Goal: Task Accomplishment & Management: Manage account settings

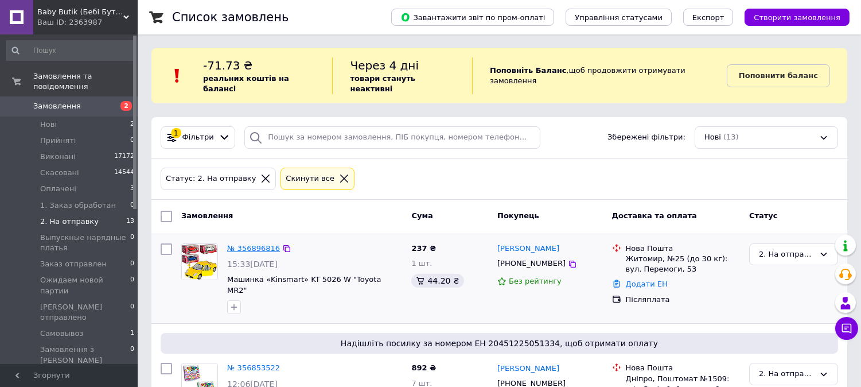
click at [242, 244] on link "№ 356896816" at bounding box center [253, 248] width 53 height 9
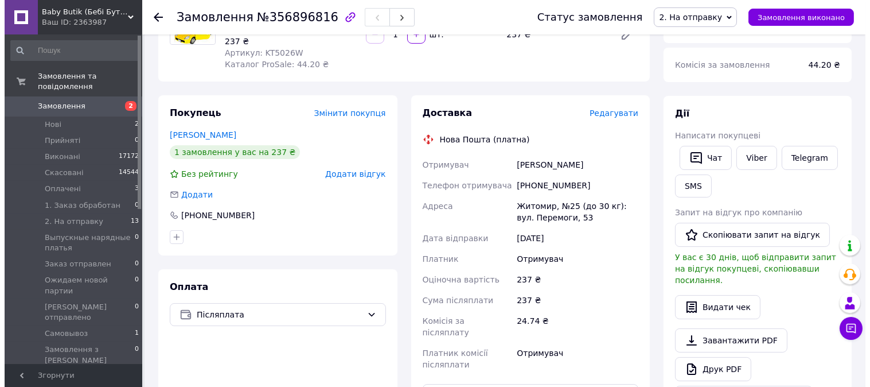
scroll to position [127, 0]
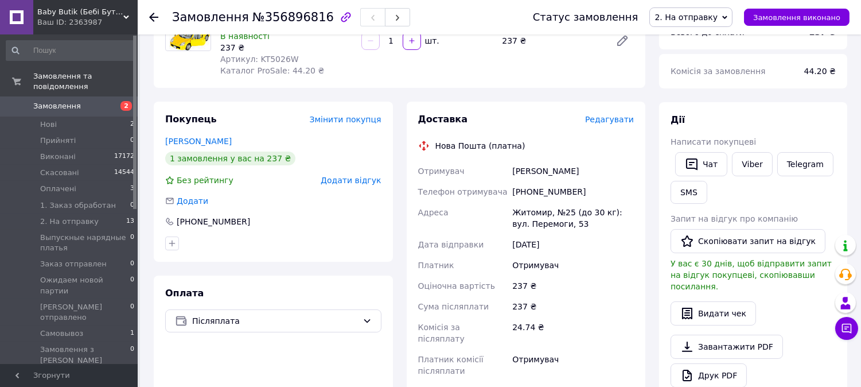
click at [616, 122] on span "Редагувати" at bounding box center [609, 119] width 49 height 9
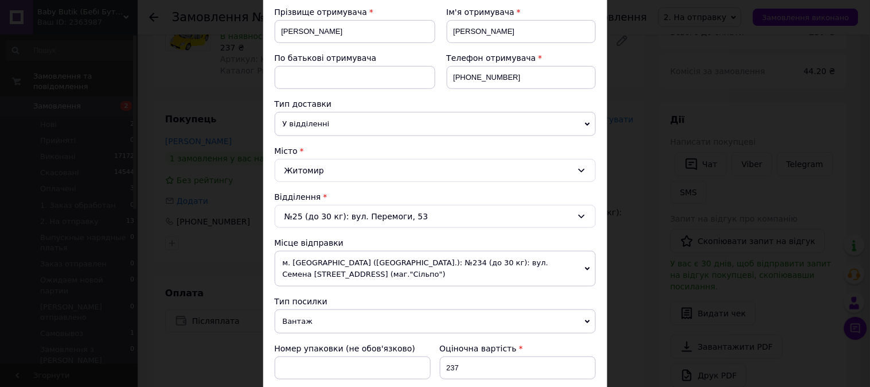
scroll to position [191, 0]
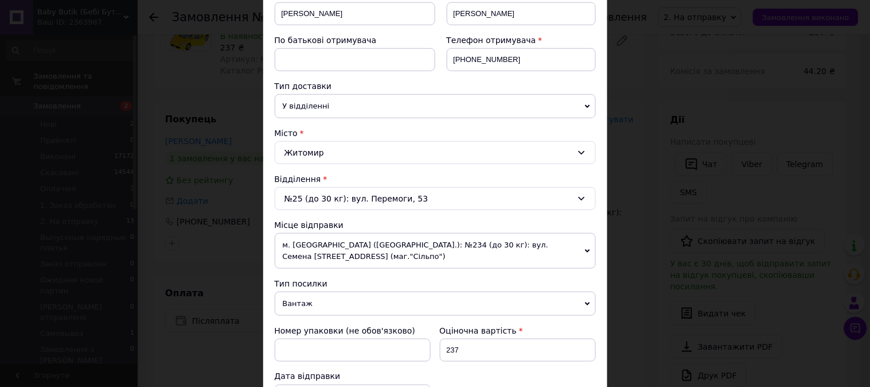
click at [585, 248] on icon at bounding box center [587, 250] width 5 height 5
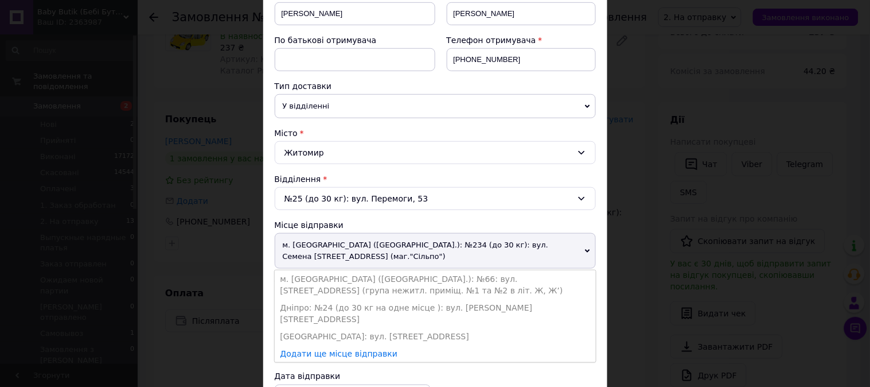
scroll to position [255, 0]
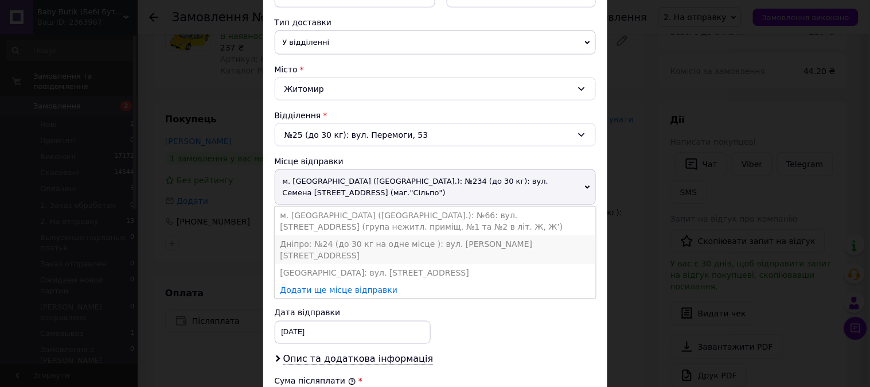
click at [324, 235] on li "Дніпро: №24 (до 30 кг на одне місце ): вул. [PERSON_NAME][STREET_ADDRESS]" at bounding box center [435, 249] width 321 height 29
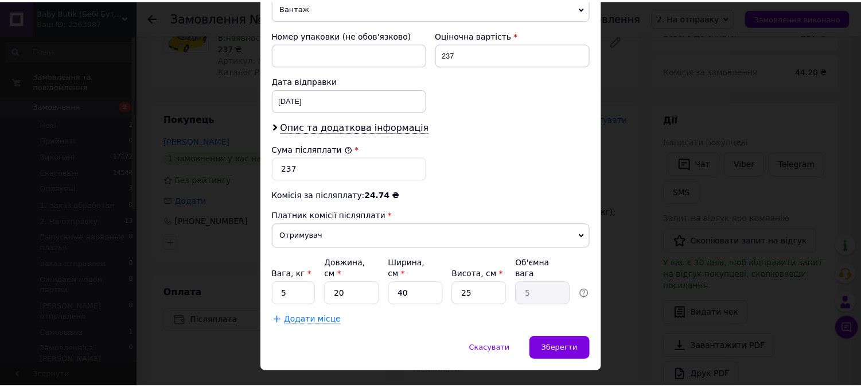
scroll to position [490, 0]
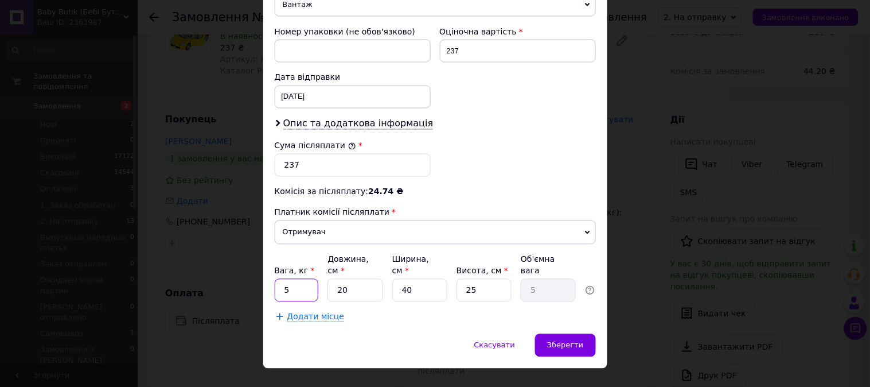
drag, startPoint x: 291, startPoint y: 267, endPoint x: 279, endPoint y: 279, distance: 16.6
click at [275, 279] on input "5" at bounding box center [297, 290] width 44 height 23
click at [282, 279] on input "5" at bounding box center [297, 290] width 44 height 23
type input "0.5"
drag, startPoint x: 404, startPoint y: 267, endPoint x: 397, endPoint y: 270, distance: 8.0
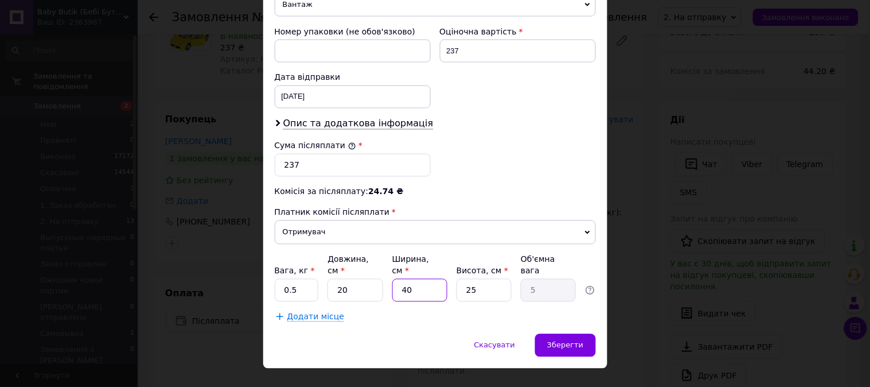
click at [397, 279] on input "40" at bounding box center [419, 290] width 55 height 23
type input "10"
type input "1.25"
type input "10"
drag, startPoint x: 469, startPoint y: 266, endPoint x: 460, endPoint y: 267, distance: 8.8
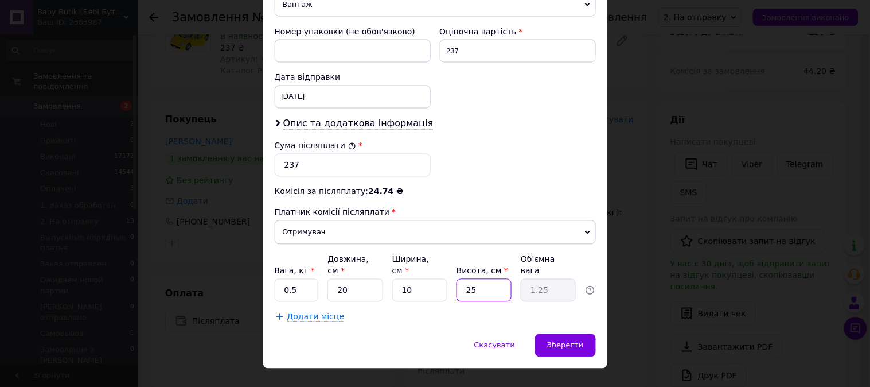
click at [460, 279] on input "25" at bounding box center [484, 290] width 55 height 23
type input "15"
type input "0.75"
type input "15"
click at [409, 311] on div "Додати місце" at bounding box center [435, 316] width 321 height 11
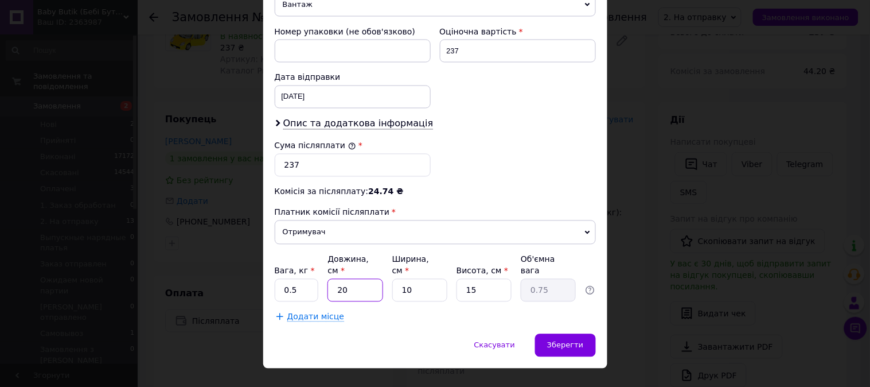
click at [337, 279] on input "20" at bounding box center [355, 290] width 55 height 23
type input "1"
type input "0.1"
type input "15"
type input "0.56"
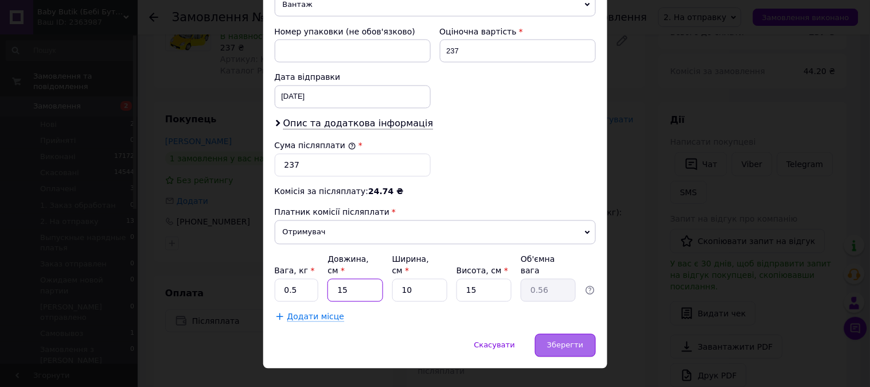
type input "15"
click at [575, 341] on span "Зберегти" at bounding box center [565, 345] width 36 height 9
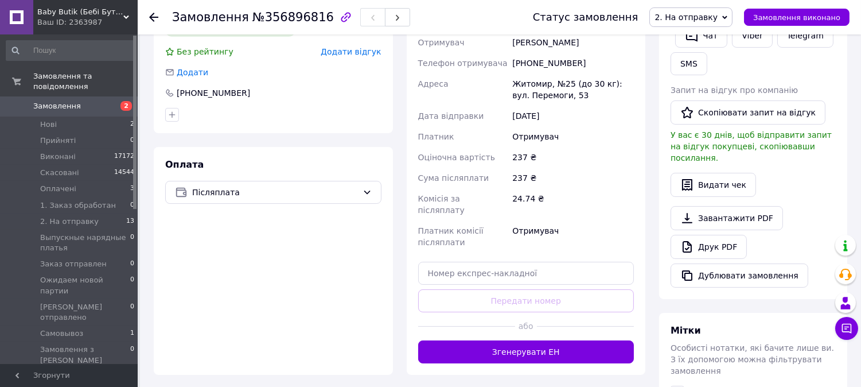
scroll to position [0, 0]
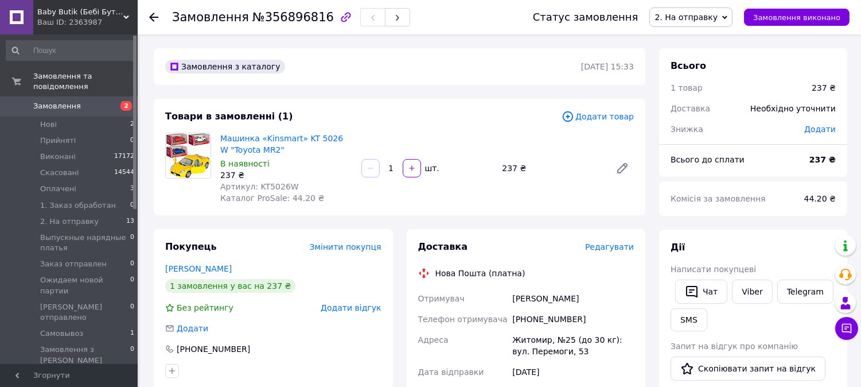
click at [153, 13] on icon at bounding box center [153, 17] width 9 height 9
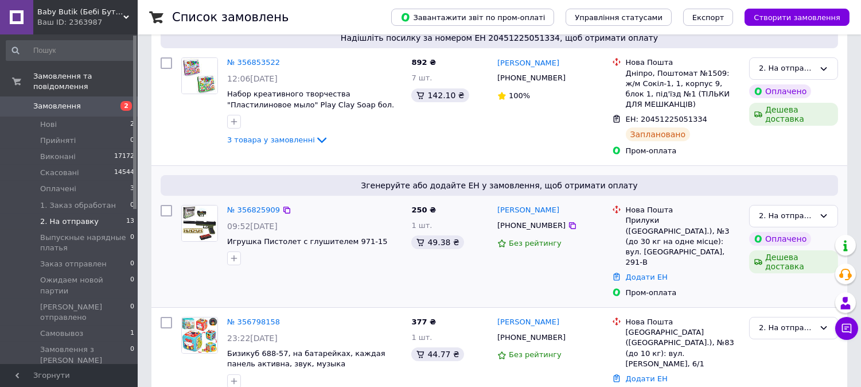
scroll to position [318, 0]
